Goal: Task Accomplishment & Management: Complete application form

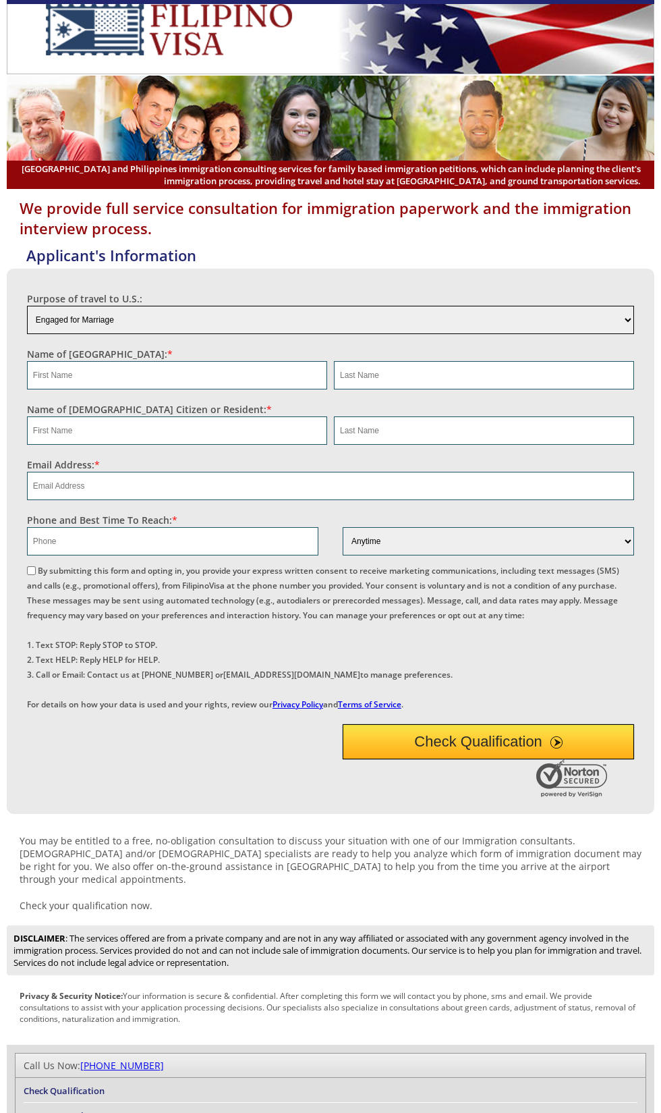
click at [99, 318] on select "Engaged for Marriage Already Married to [DEMOGRAPHIC_DATA] Citizen / Resident F…" at bounding box center [330, 320] width 607 height 28
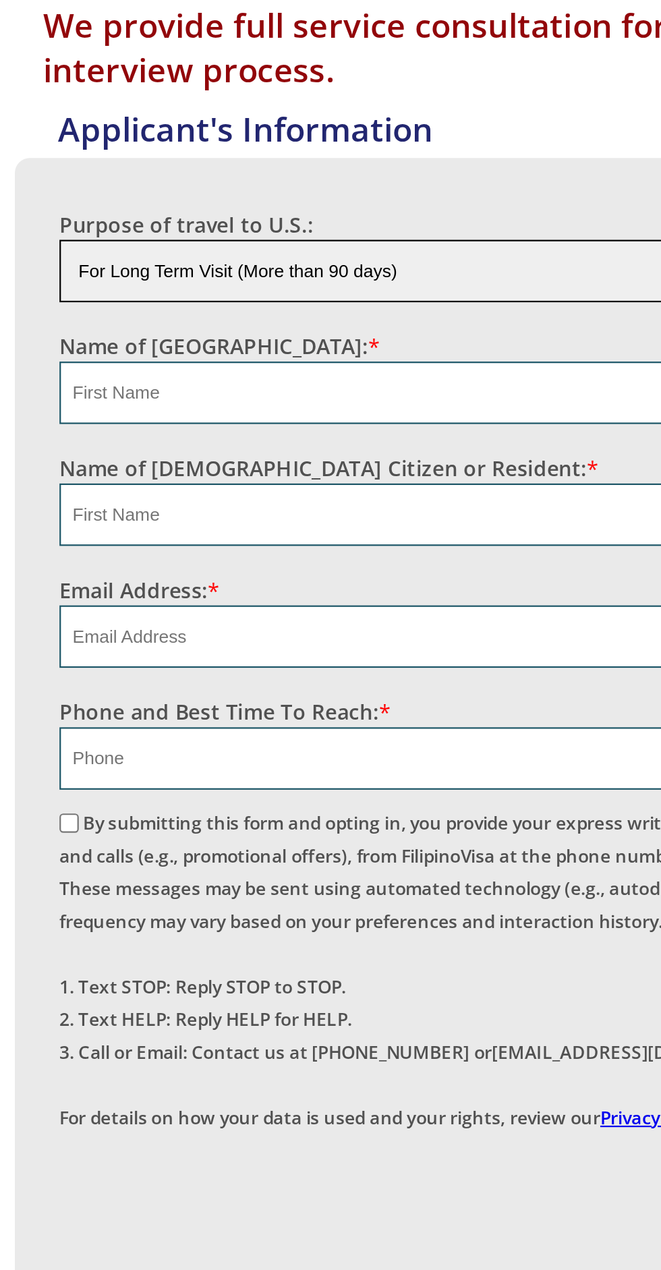
click at [196, 324] on select "Engaged for Marriage Already Married to [DEMOGRAPHIC_DATA] Citizen / Resident F…" at bounding box center [330, 320] width 607 height 28
select select "5"
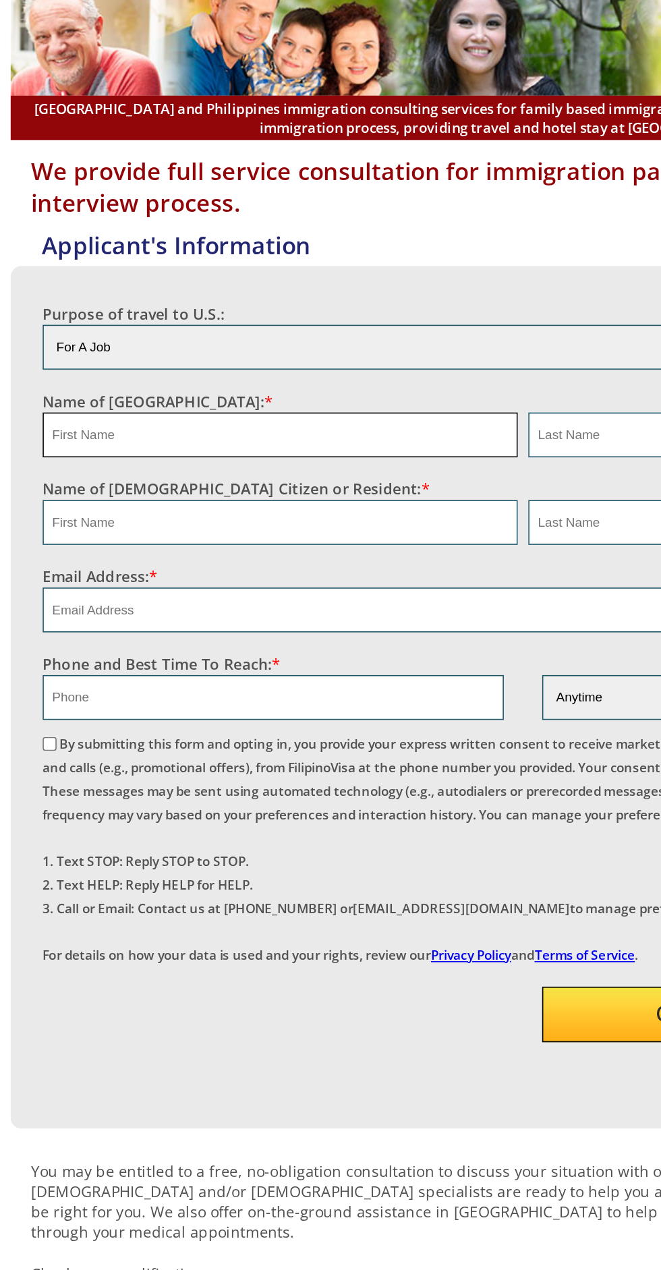
click at [69, 376] on input "text" at bounding box center [177, 375] width 300 height 28
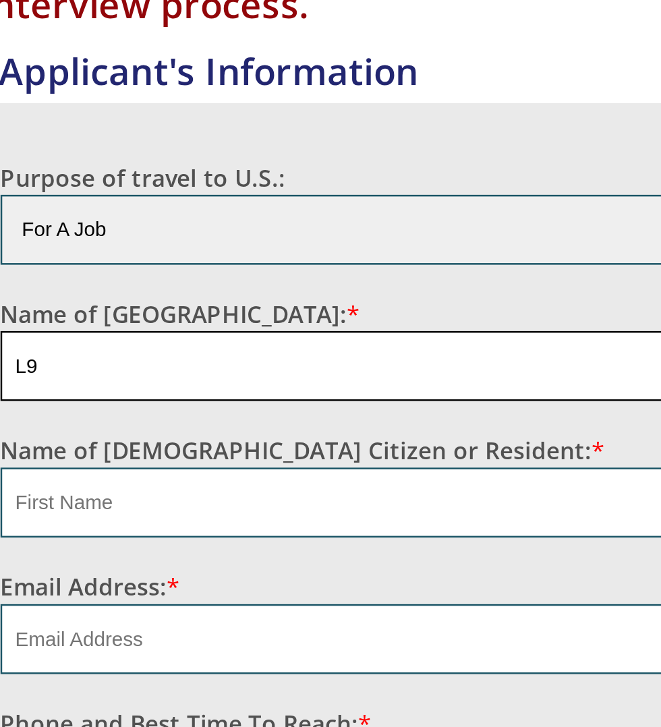
type input "L"
type input "O"
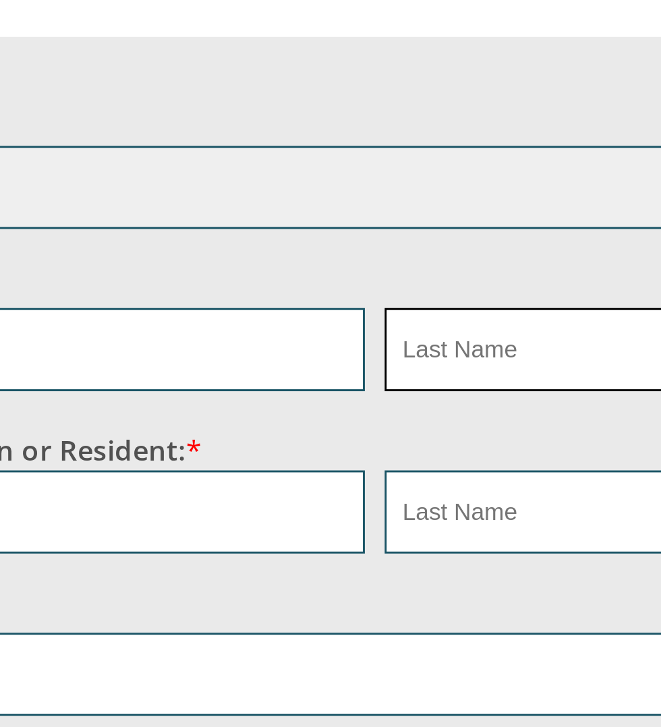
click at [354, 370] on input "text" at bounding box center [484, 375] width 300 height 28
type input "[PERSON_NAME]"
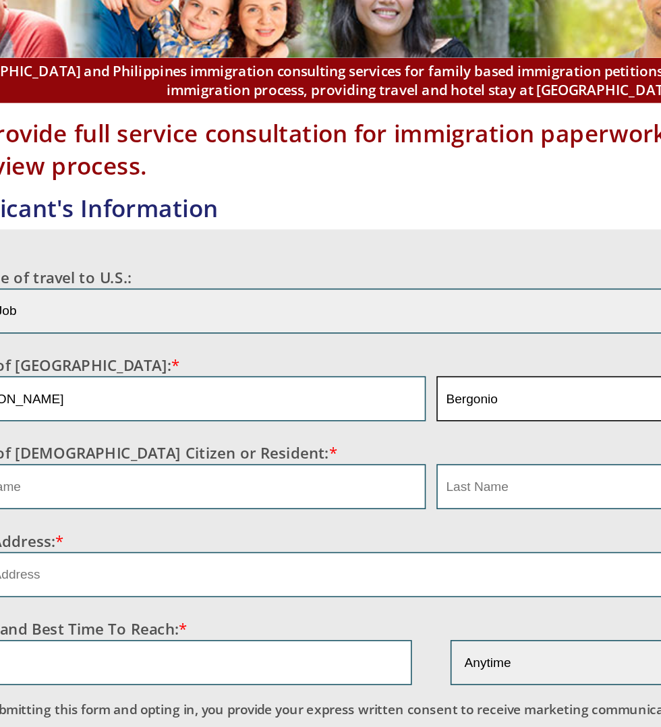
type input "Bergonio"
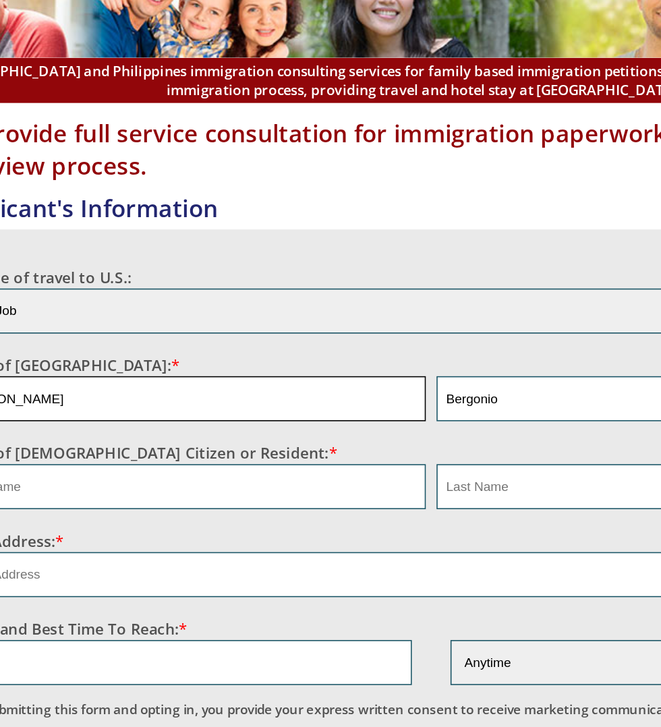
click at [95, 374] on input "[PERSON_NAME]" at bounding box center [177, 375] width 300 height 28
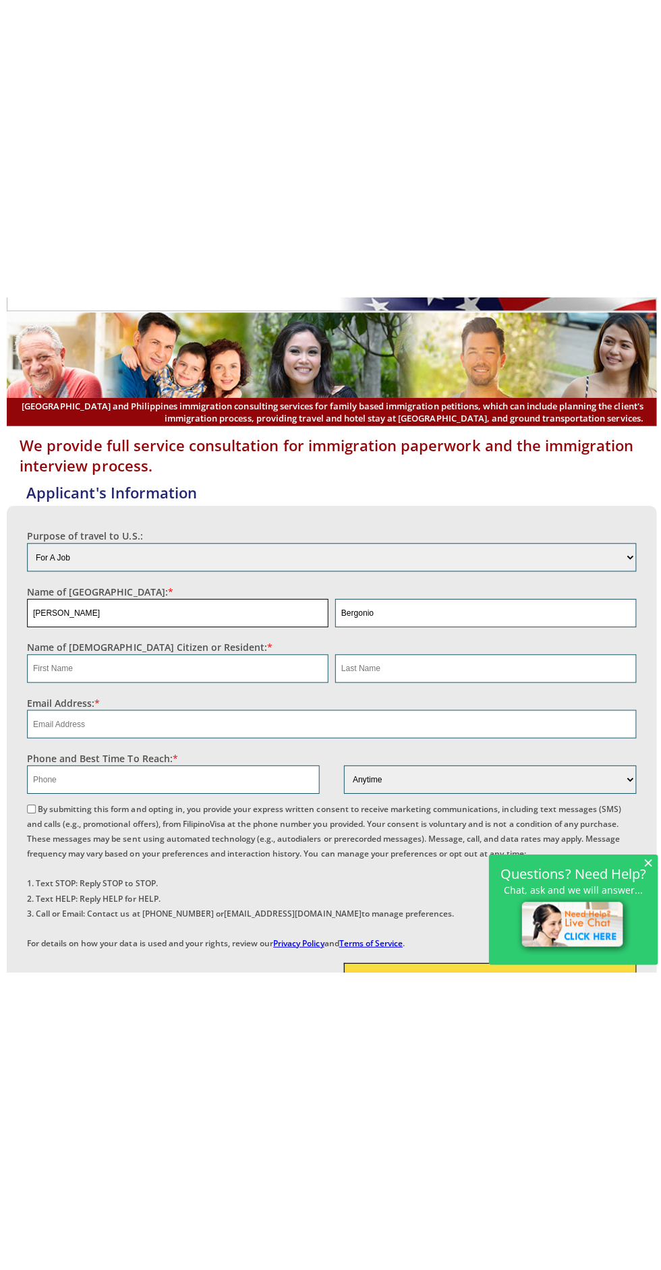
scroll to position [56, 0]
